Goal: Task Accomplishment & Management: Manage account settings

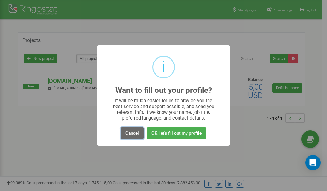
click at [134, 135] on button "Cancel" at bounding box center [132, 133] width 23 height 12
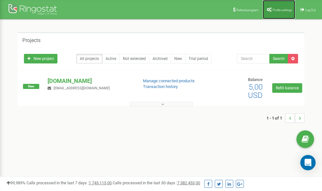
click at [278, 11] on link "Profile settings" at bounding box center [279, 9] width 33 height 19
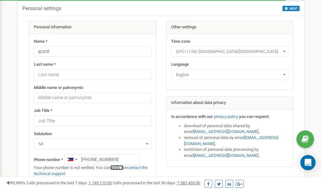
click at [121, 169] on link "verify it" at bounding box center [116, 167] width 13 height 5
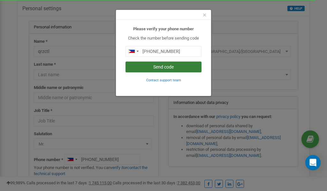
click at [164, 69] on button "Send code" at bounding box center [163, 67] width 76 height 11
